Goal: Share content: Share content

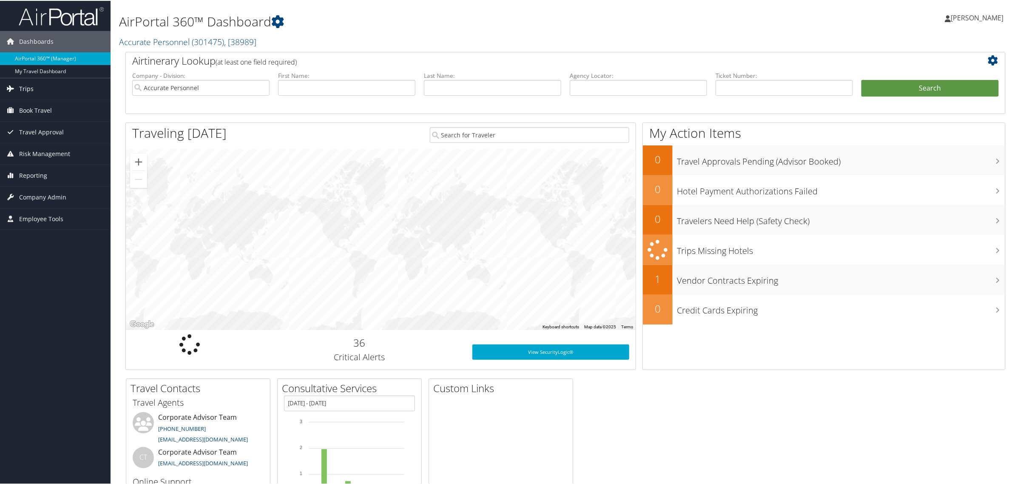
click at [24, 83] on span "Trips" at bounding box center [26, 87] width 14 height 21
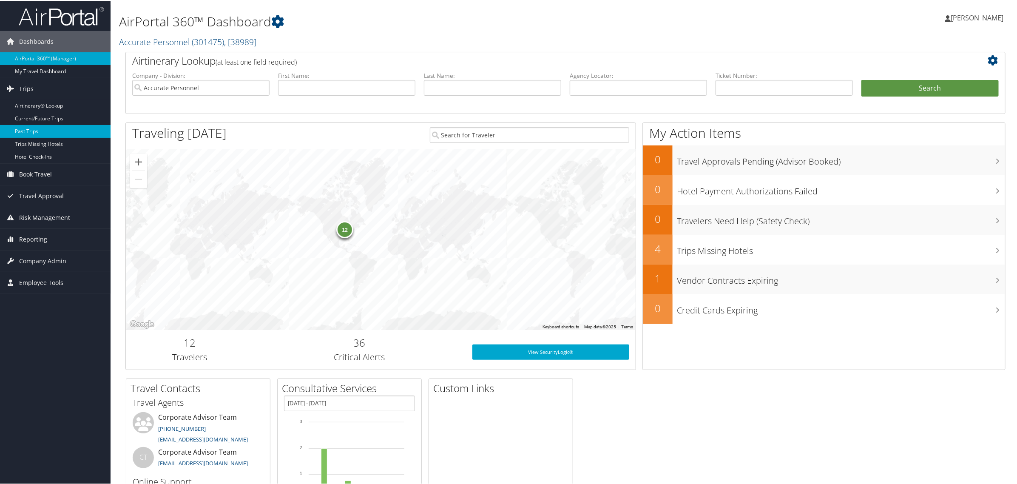
click at [31, 132] on link "Past Trips" at bounding box center [55, 130] width 111 height 13
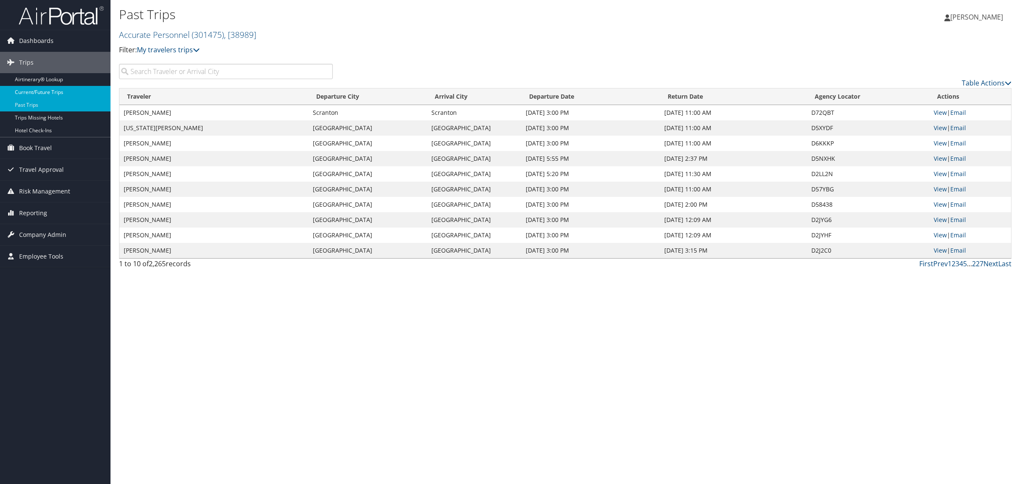
click at [34, 91] on link "Current/Future Trips" at bounding box center [55, 92] width 111 height 13
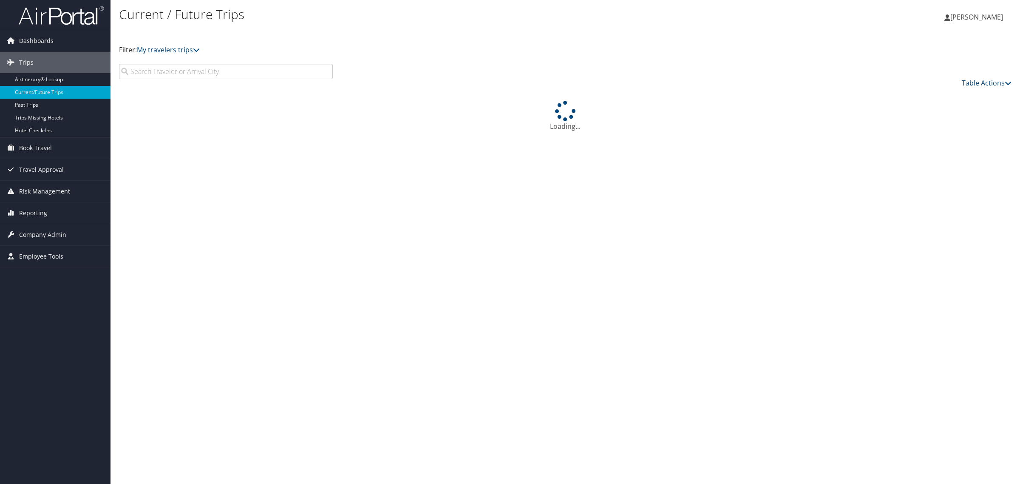
click at [193, 71] on input "search" at bounding box center [226, 71] width 214 height 15
type input "Yahadira"
click at [943, 113] on div "Loading..." at bounding box center [565, 116] width 893 height 31
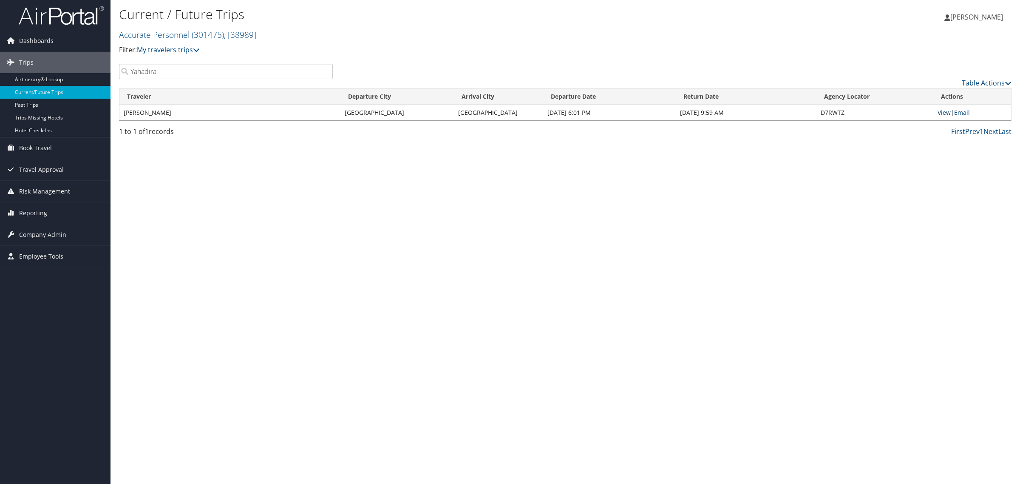
click at [943, 113] on link "View" at bounding box center [944, 112] width 13 height 8
drag, startPoint x: 298, startPoint y: 217, endPoint x: 142, endPoint y: 114, distance: 186.8
click at [298, 217] on div "Current / Future Trips Accurate Personnel ( 301475 ) , [ 38989 ] Accurate Perso…" at bounding box center [566, 242] width 910 height 484
drag, startPoint x: 224, startPoint y: 239, endPoint x: 107, endPoint y: 124, distance: 164.1
click at [223, 239] on div "Current / Future Trips Accurate Personnel ( 301475 ) , [ 38989 ] Accurate Perso…" at bounding box center [566, 242] width 910 height 484
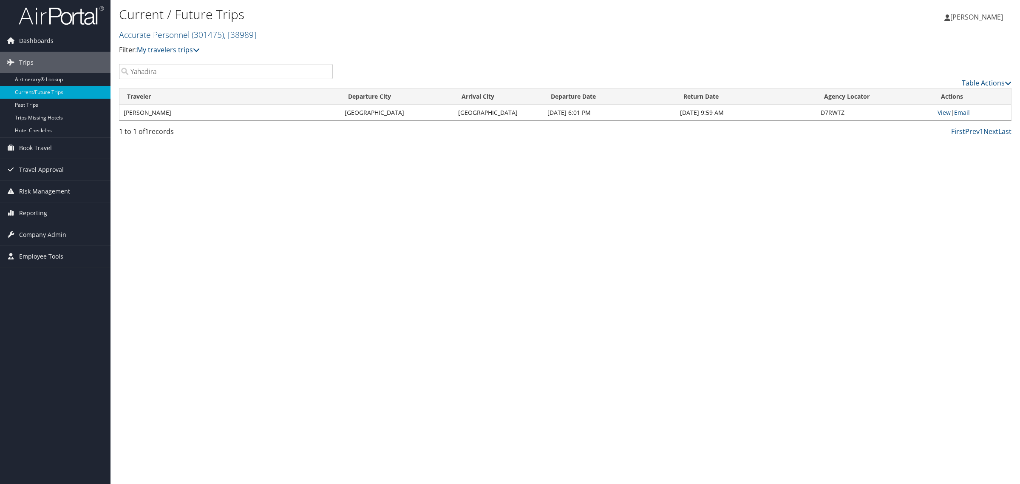
click at [971, 11] on link "[PERSON_NAME]" at bounding box center [978, 17] width 67 height 26
click at [932, 138] on link "Sign Out" at bounding box center [955, 138] width 95 height 14
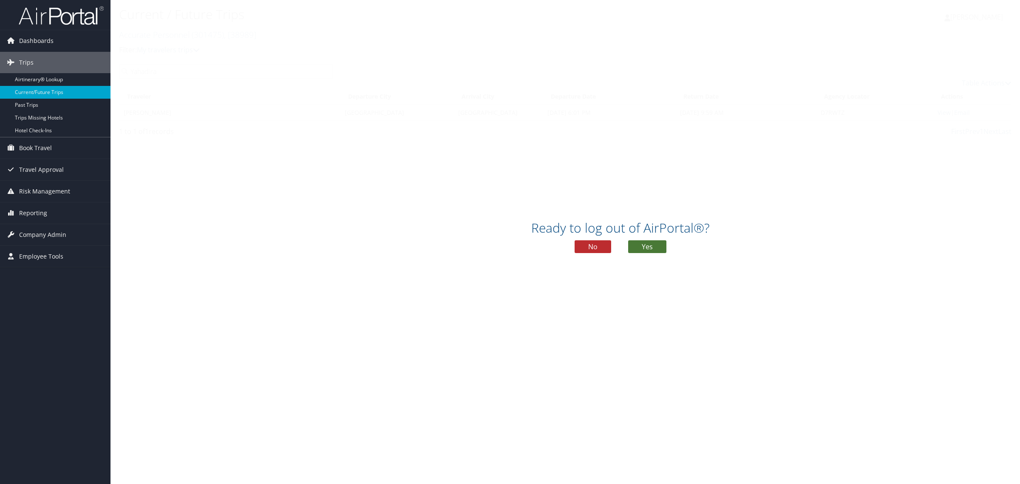
click at [645, 249] on button "Yes" at bounding box center [647, 246] width 38 height 13
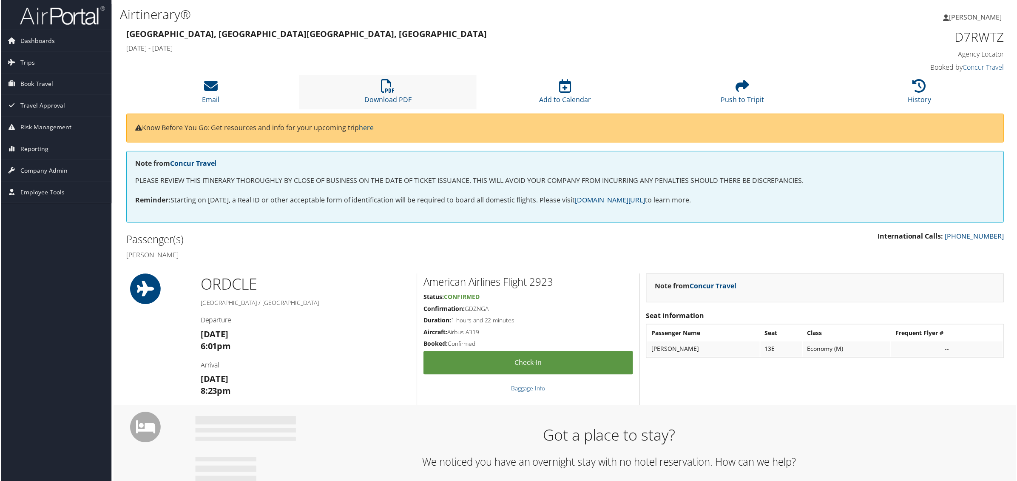
click at [376, 91] on li "Download PDF" at bounding box center [388, 92] width 178 height 34
click at [206, 81] on icon at bounding box center [210, 87] width 14 height 14
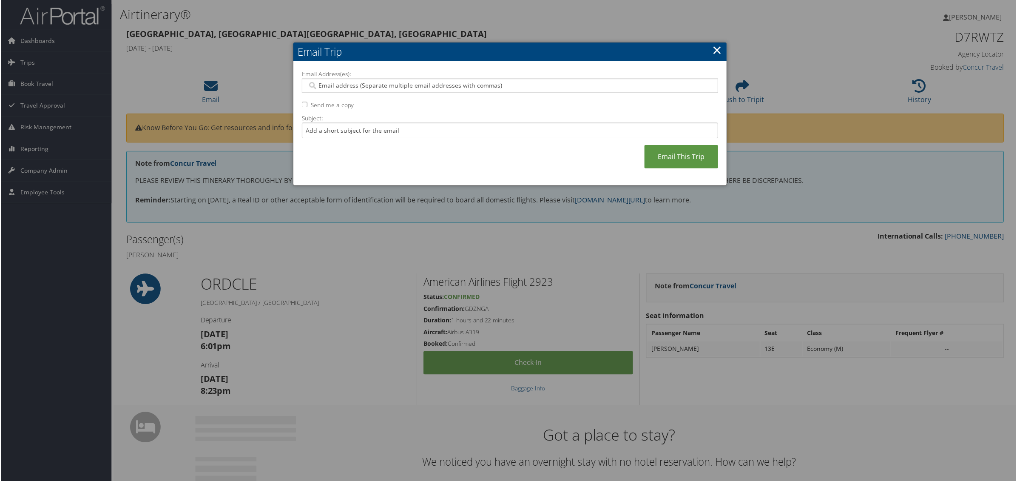
click at [352, 86] on input "Email Address(es):" at bounding box center [509, 86] width 405 height 9
type input "ksan"
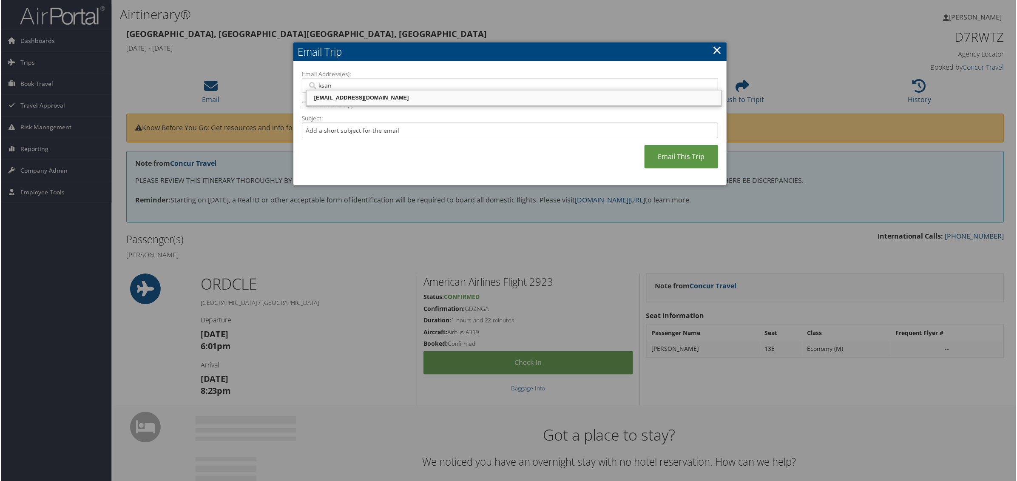
click at [340, 102] on div "ksanchez@accurateusa.com" at bounding box center [513, 98] width 413 height 9
type input "ksanchez@accurateusa.com"
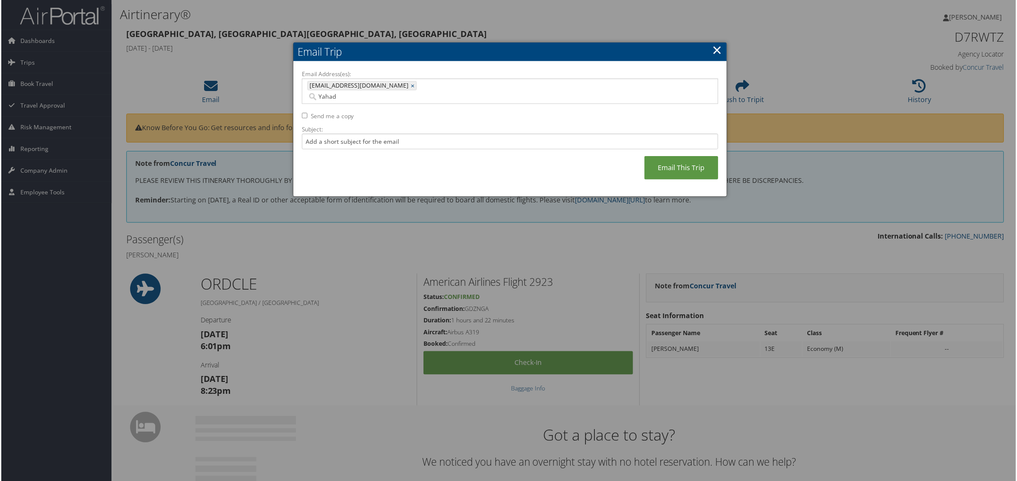
type input "Yahad"
drag, startPoint x: 436, startPoint y: 86, endPoint x: 404, endPoint y: 85, distance: 32.3
click at [404, 93] on input "Yahad" at bounding box center [464, 97] width 315 height 9
paste input "YadChavez@accurateusa.com"
type input "YadChavez@accurateusa.com"
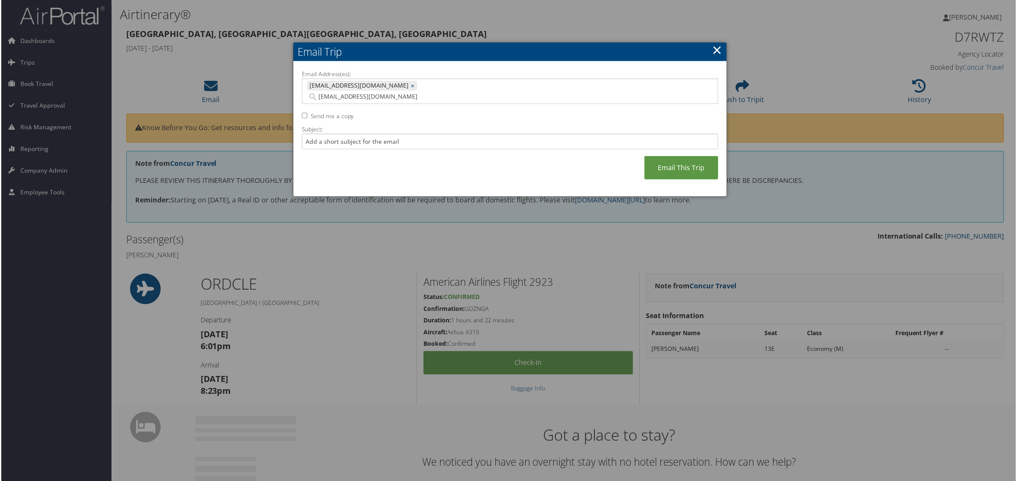
type input "ksanchez@accurateusa.com, YadChavez@accurateusa.com"
click at [531, 125] on label "Subject:" at bounding box center [509, 129] width 417 height 9
click at [531, 134] on input "Subject:" at bounding box center [509, 142] width 417 height 16
click at [672, 156] on link "Email This Trip" at bounding box center [682, 167] width 74 height 23
